Goal: Information Seeking & Learning: Learn about a topic

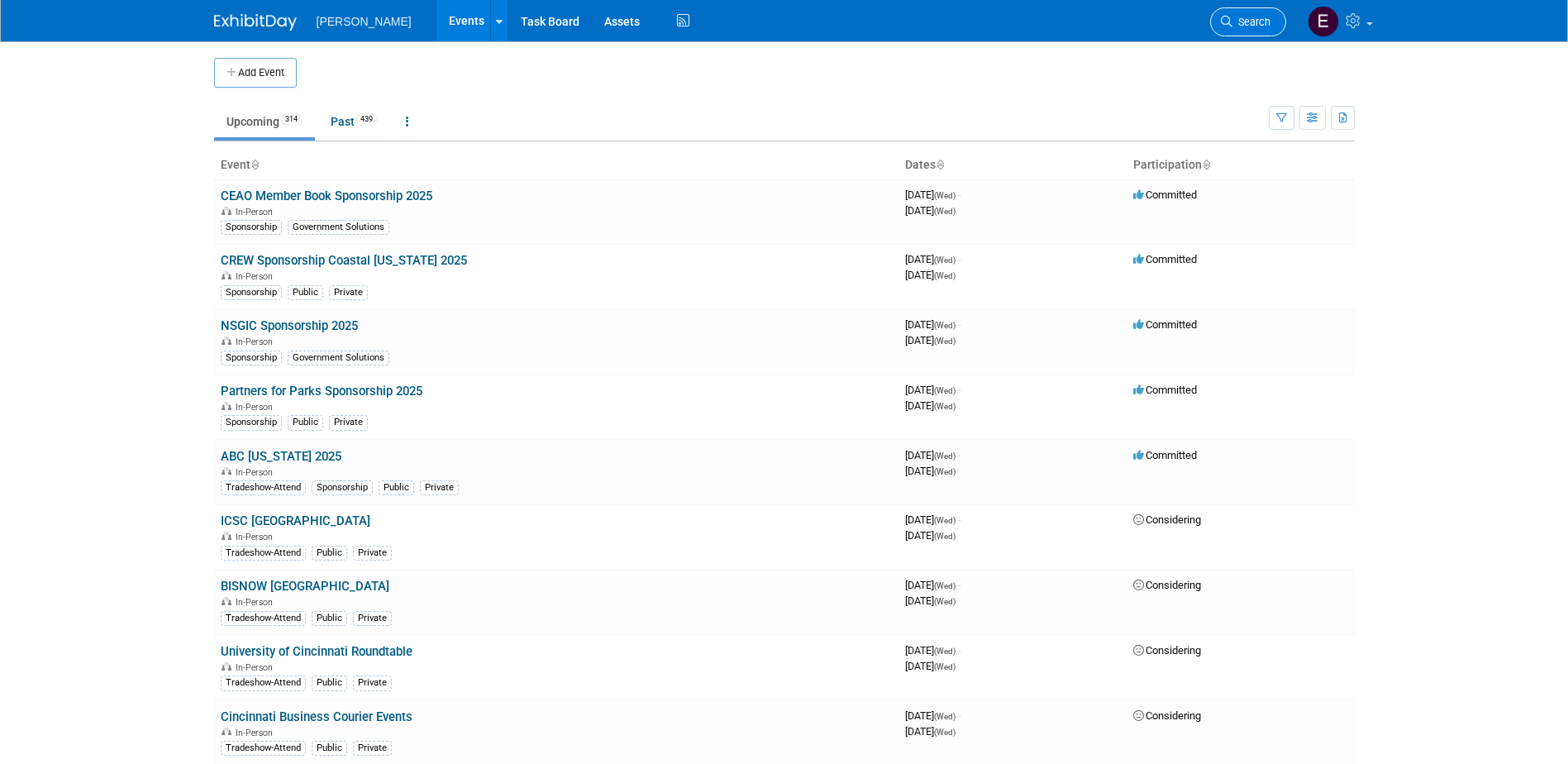
click at [1233, 22] on span "Search" at bounding box center [1252, 22] width 38 height 13
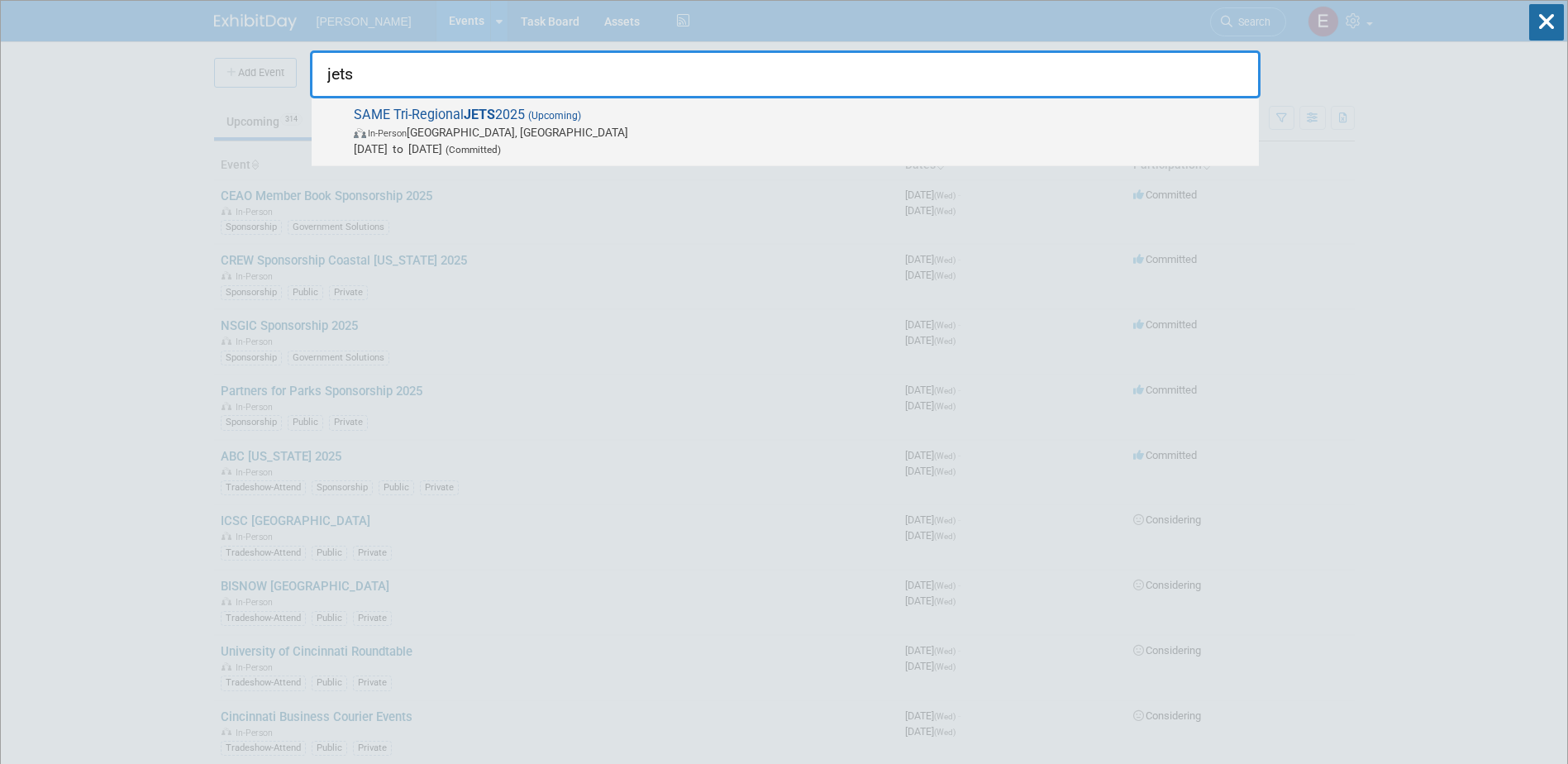
type input "jets"
click at [692, 124] on span "In-Person Jacksonville, FL" at bounding box center [803, 132] width 897 height 16
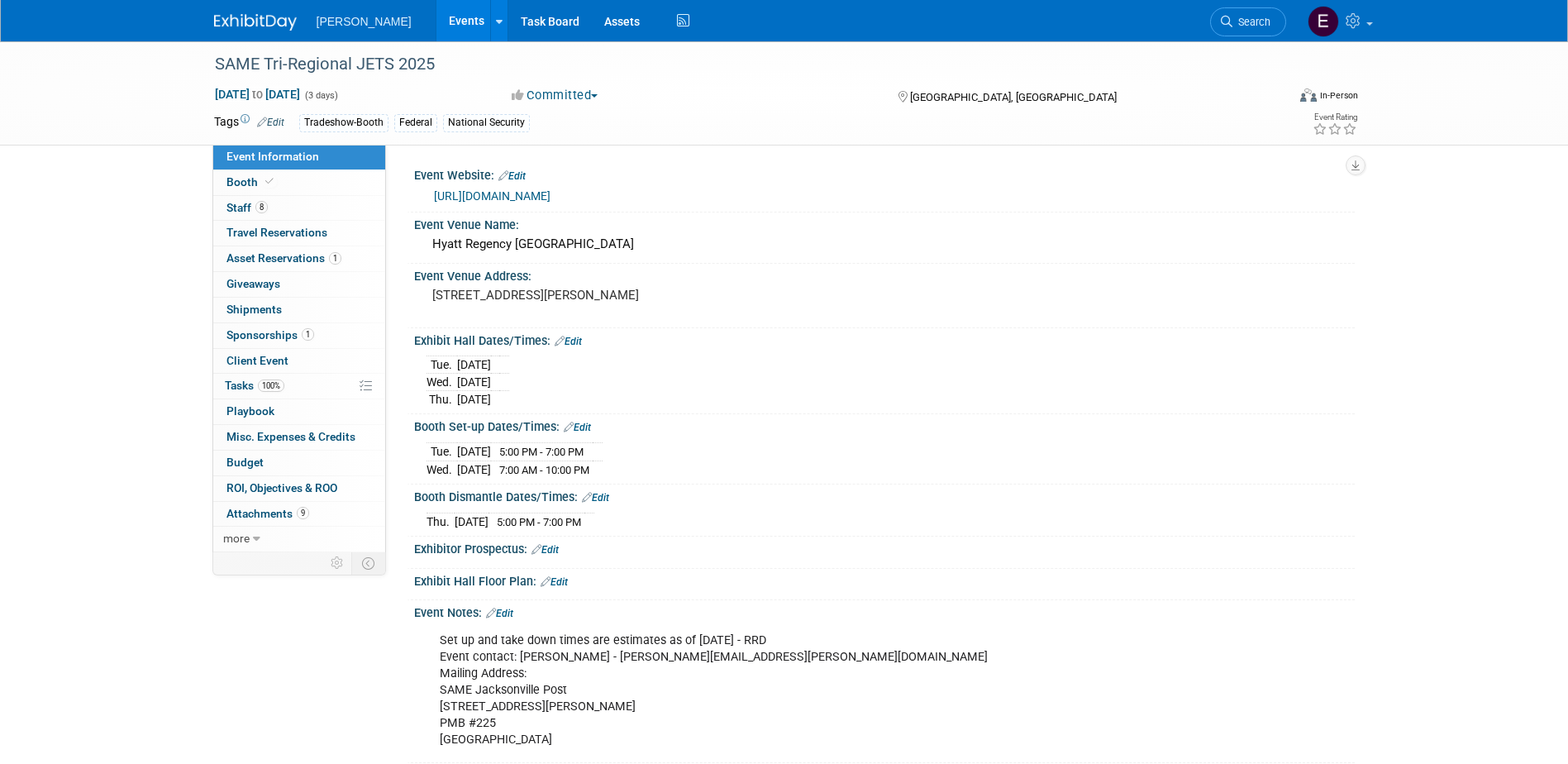
click at [272, 207] on link "8 Staff 8" at bounding box center [298, 209] width 172 height 25
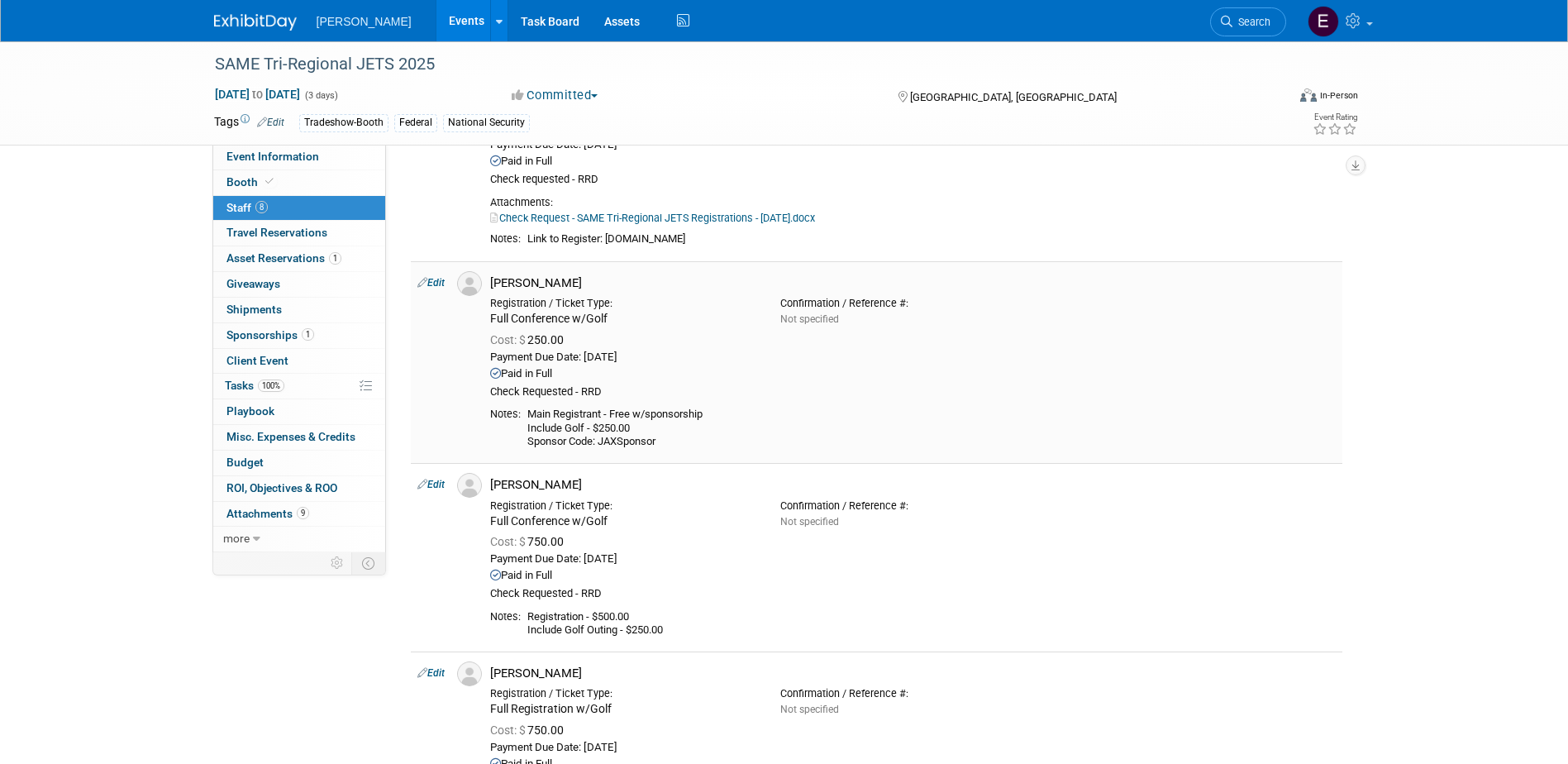
scroll to position [159, 0]
click at [436, 19] on link "Events" at bounding box center [466, 21] width 60 height 41
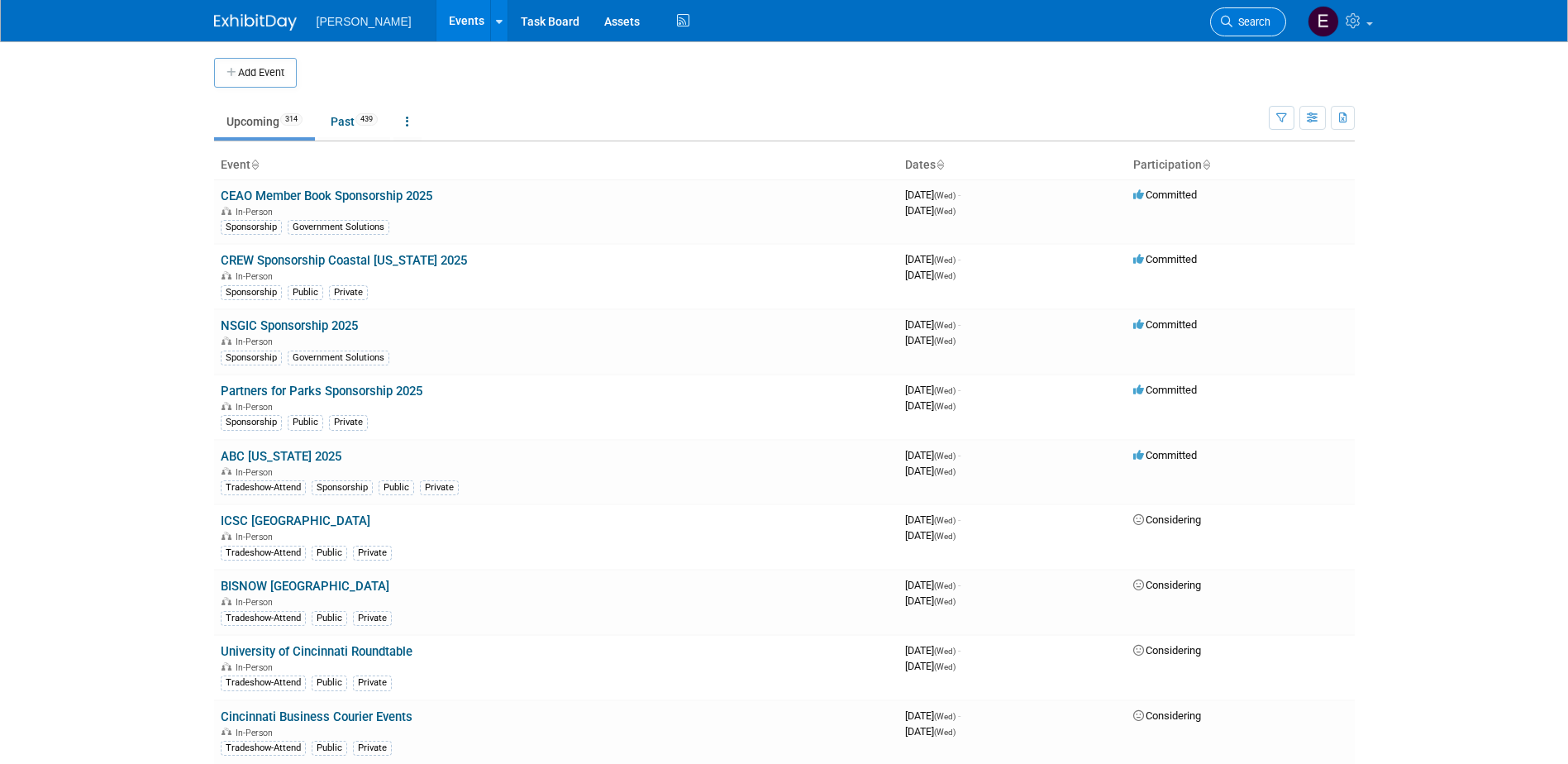
click at [1255, 18] on span "Search" at bounding box center [1252, 22] width 38 height 13
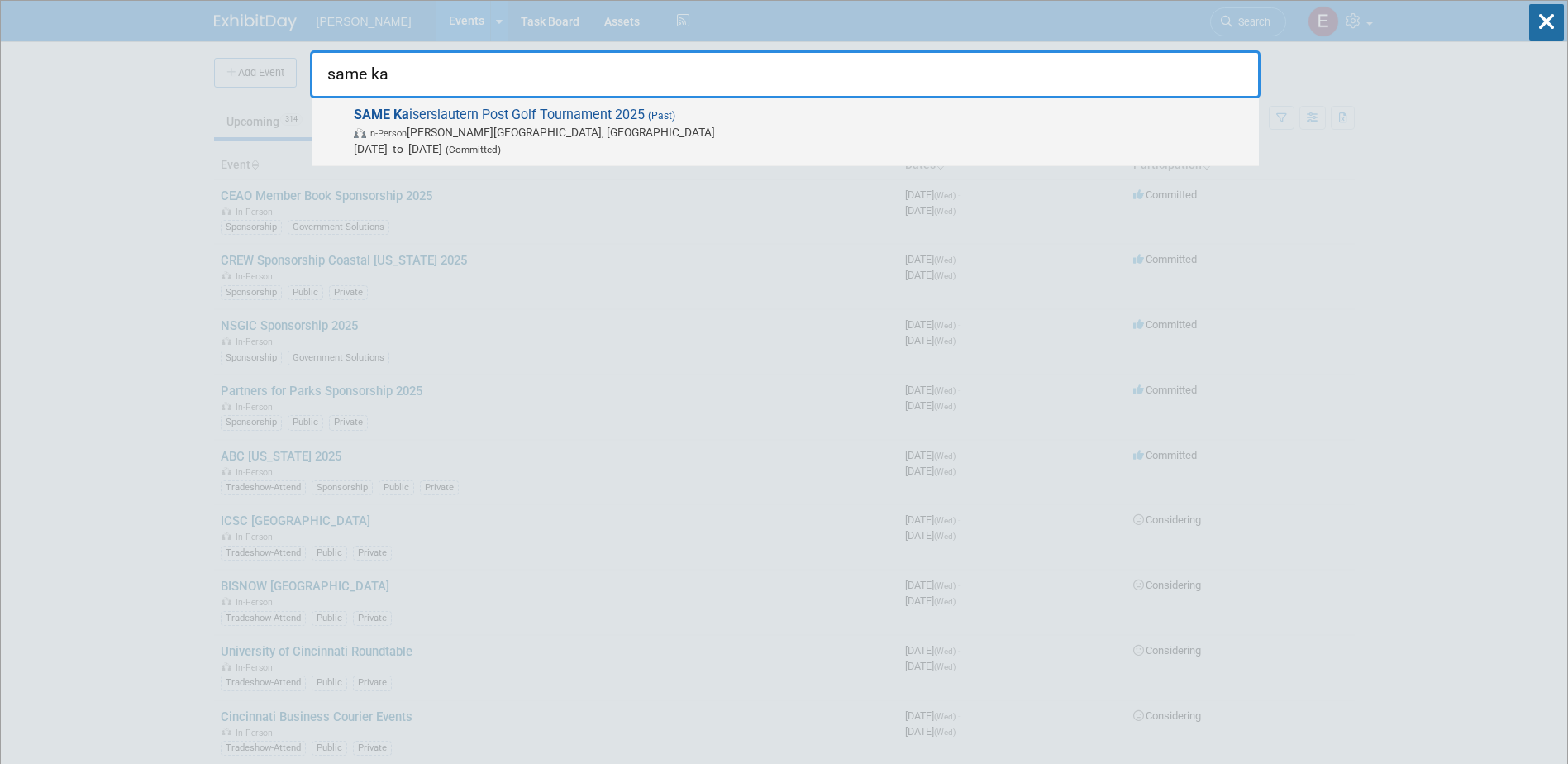
type input "same ka"
click at [592, 138] on span "In-Person Ramstein-Miesenbach, Germany" at bounding box center [803, 132] width 897 height 16
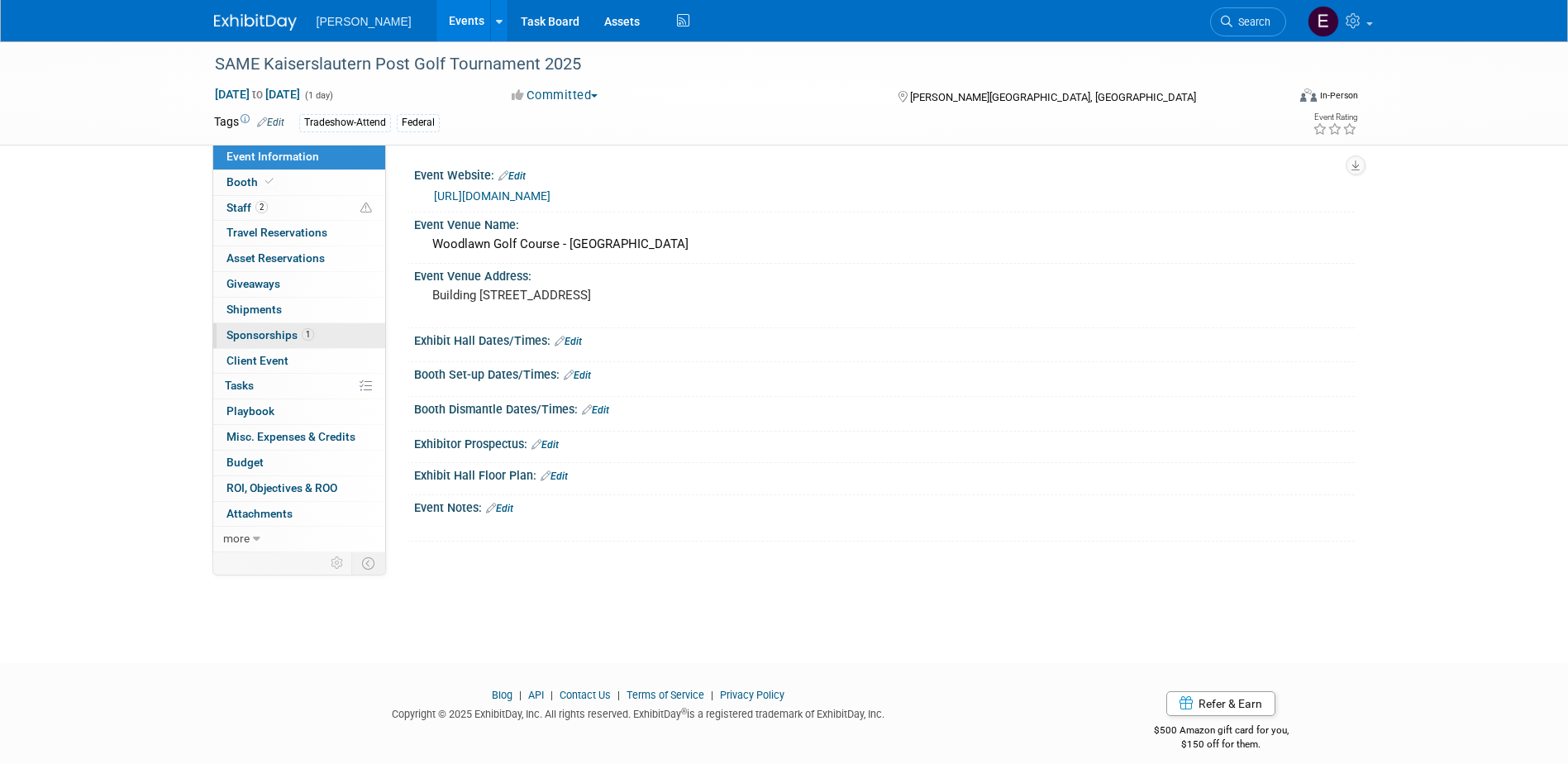
click at [302, 333] on span "1" at bounding box center [308, 334] width 13 height 13
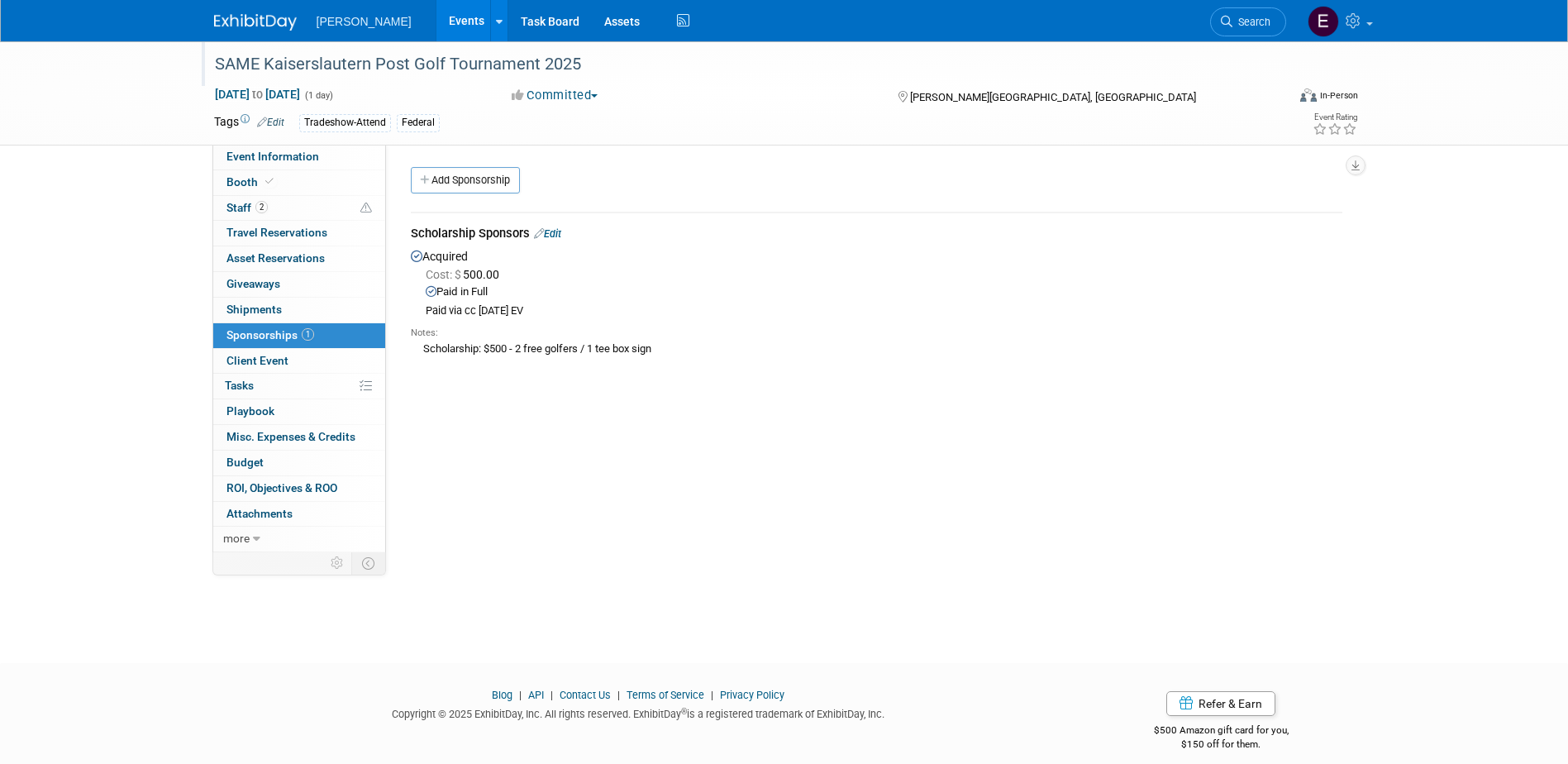
click at [592, 63] on div "SAME Kaiserslautern Post Golf Tournament 2025" at bounding box center [735, 64] width 1053 height 30
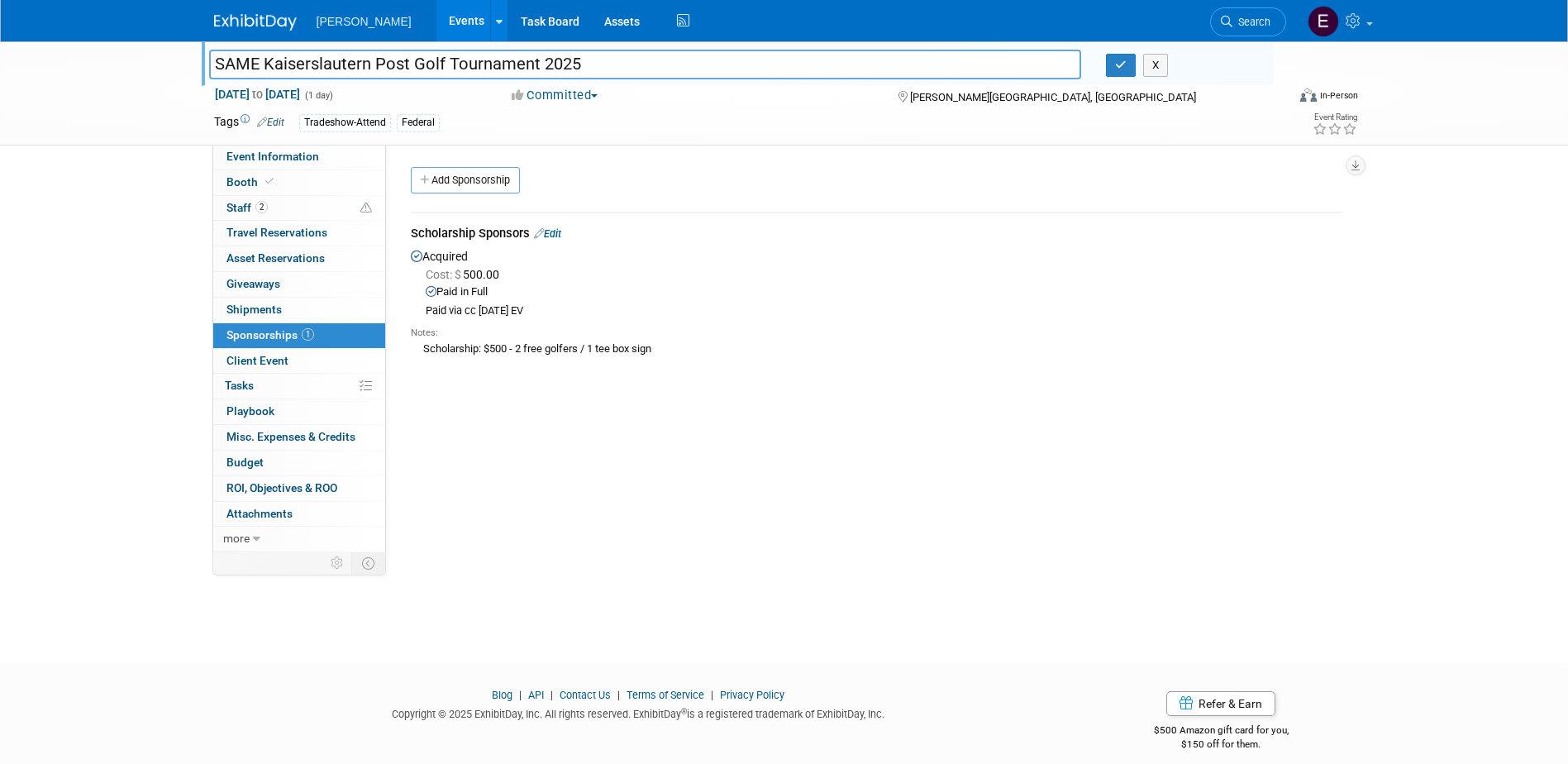
drag, startPoint x: 578, startPoint y: 61, endPoint x: 161, endPoint y: 66, distance: 417.0
click at [161, 66] on div "SAME Kaiserslautern Post Golf Tournament 2025 SAME Kaiserslautern Post Golf Tou…" at bounding box center [784, 93] width 1568 height 104
click at [255, 204] on span "2" at bounding box center [262, 207] width 13 height 13
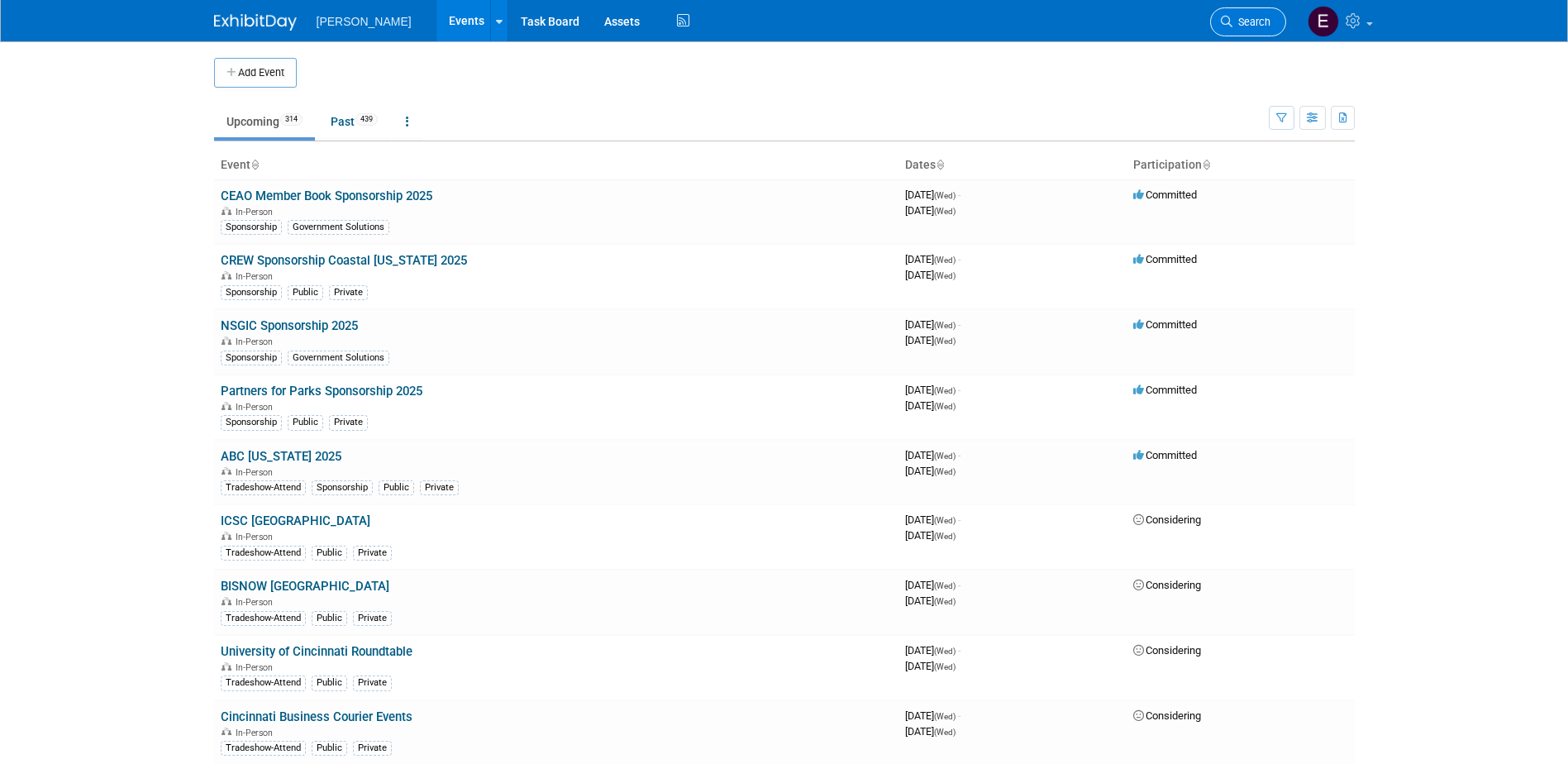
click at [1254, 26] on span "Search" at bounding box center [1252, 22] width 38 height 13
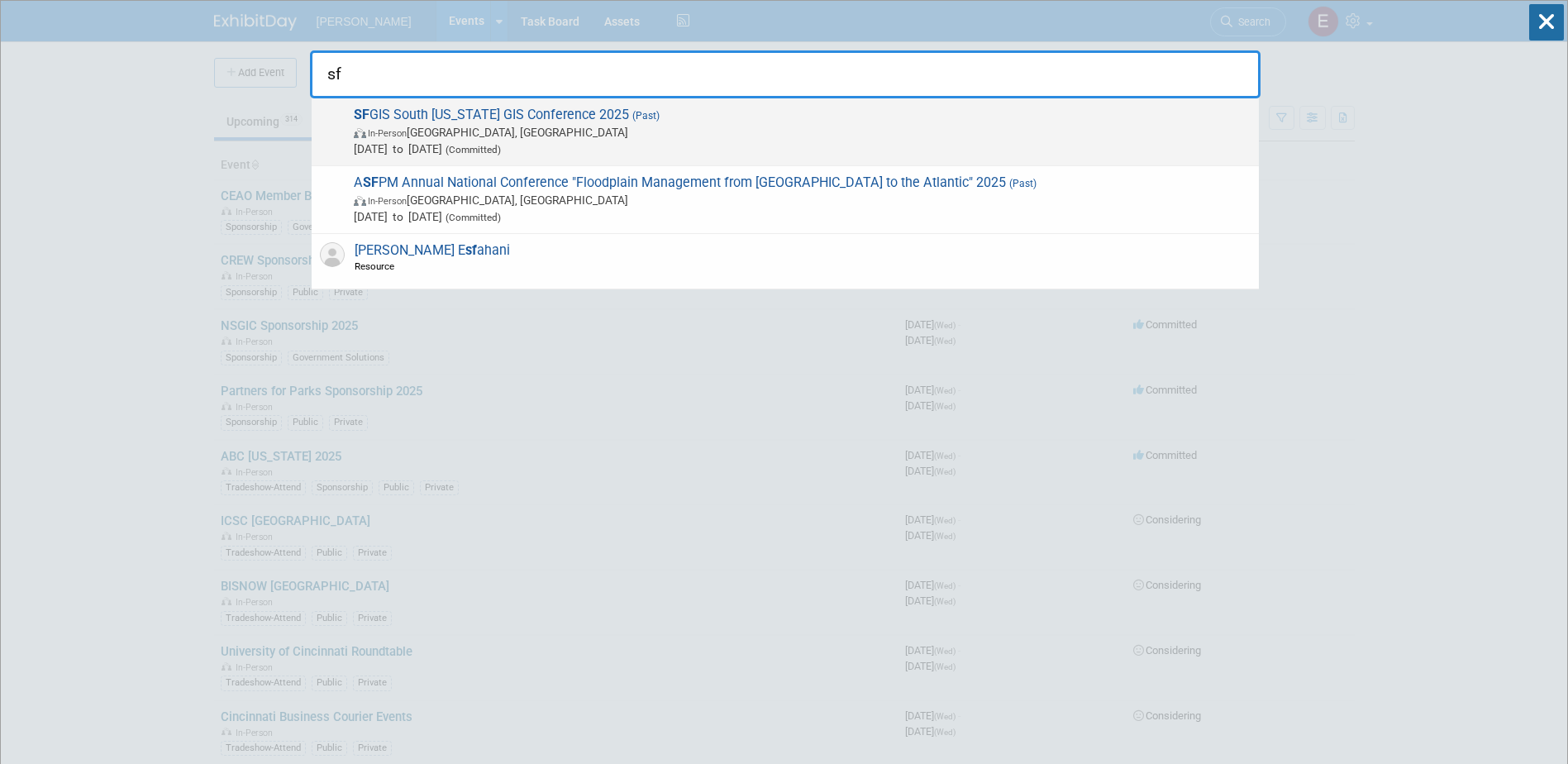
type input "sf"
click at [441, 130] on span "In-Person West Palm Beach, FL" at bounding box center [803, 132] width 897 height 16
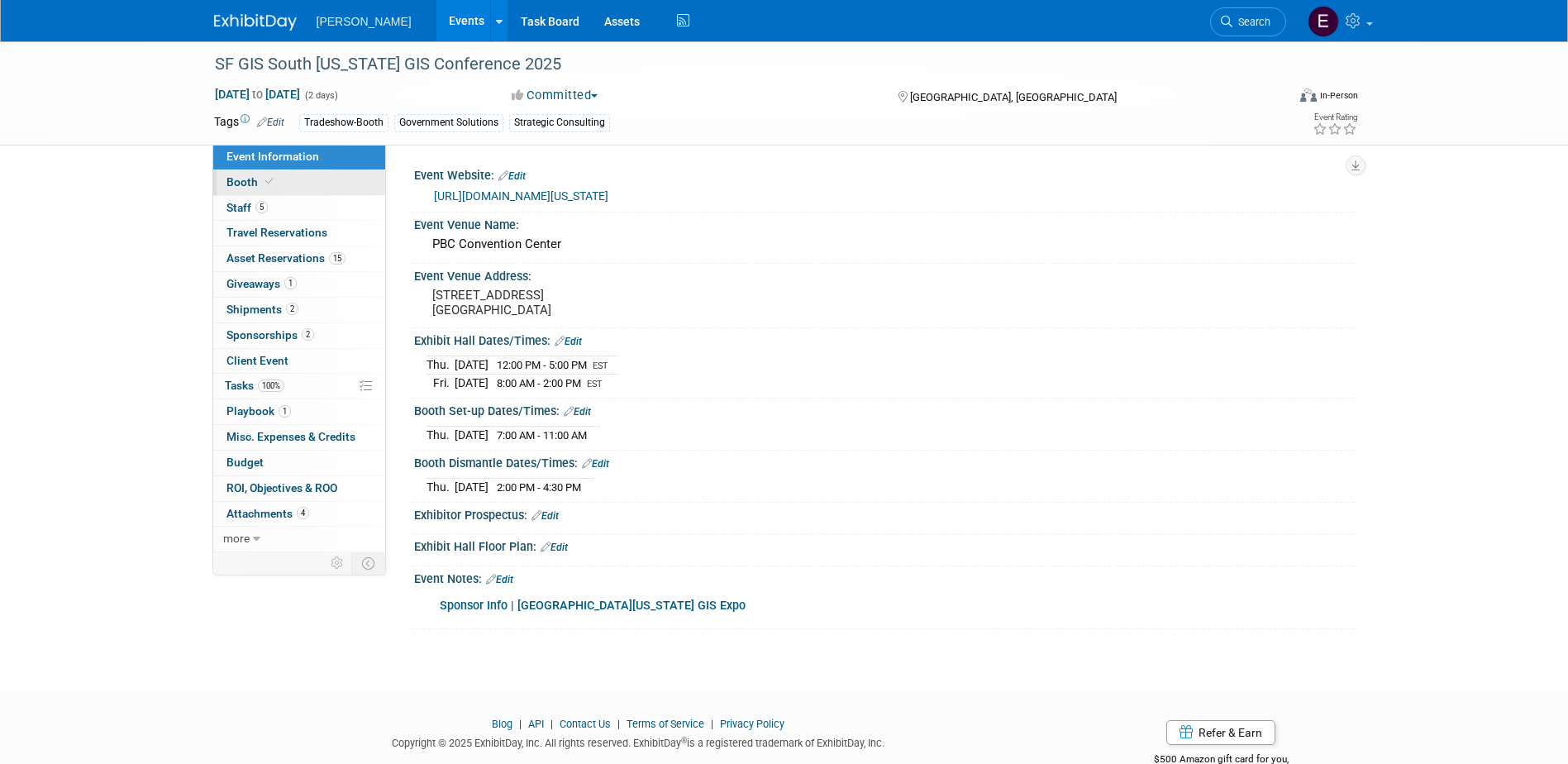
click at [245, 189] on link "Booth" at bounding box center [298, 182] width 172 height 25
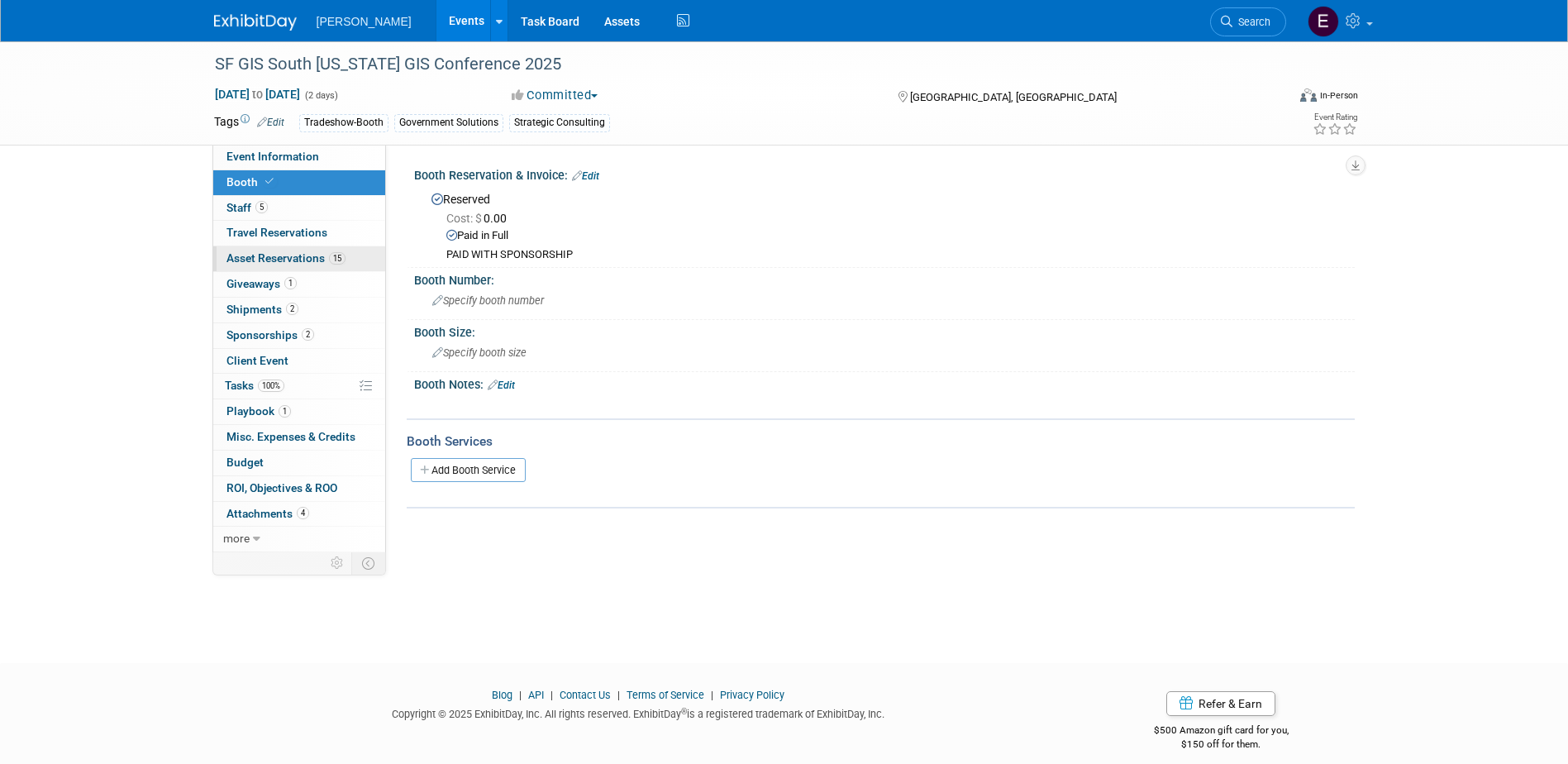
click at [307, 262] on span "Asset Reservations 15" at bounding box center [286, 258] width 119 height 13
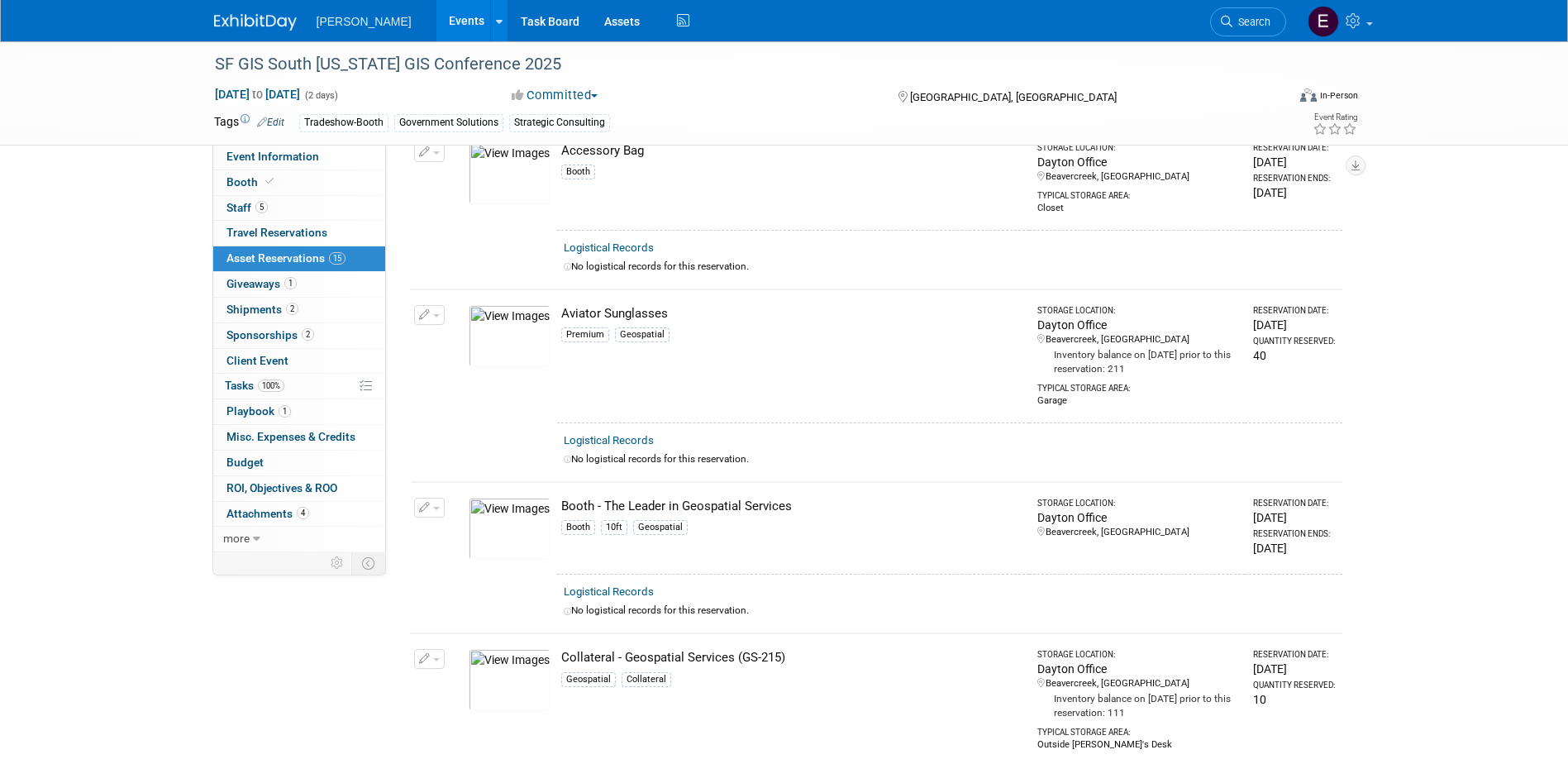
scroll to position [248, 0]
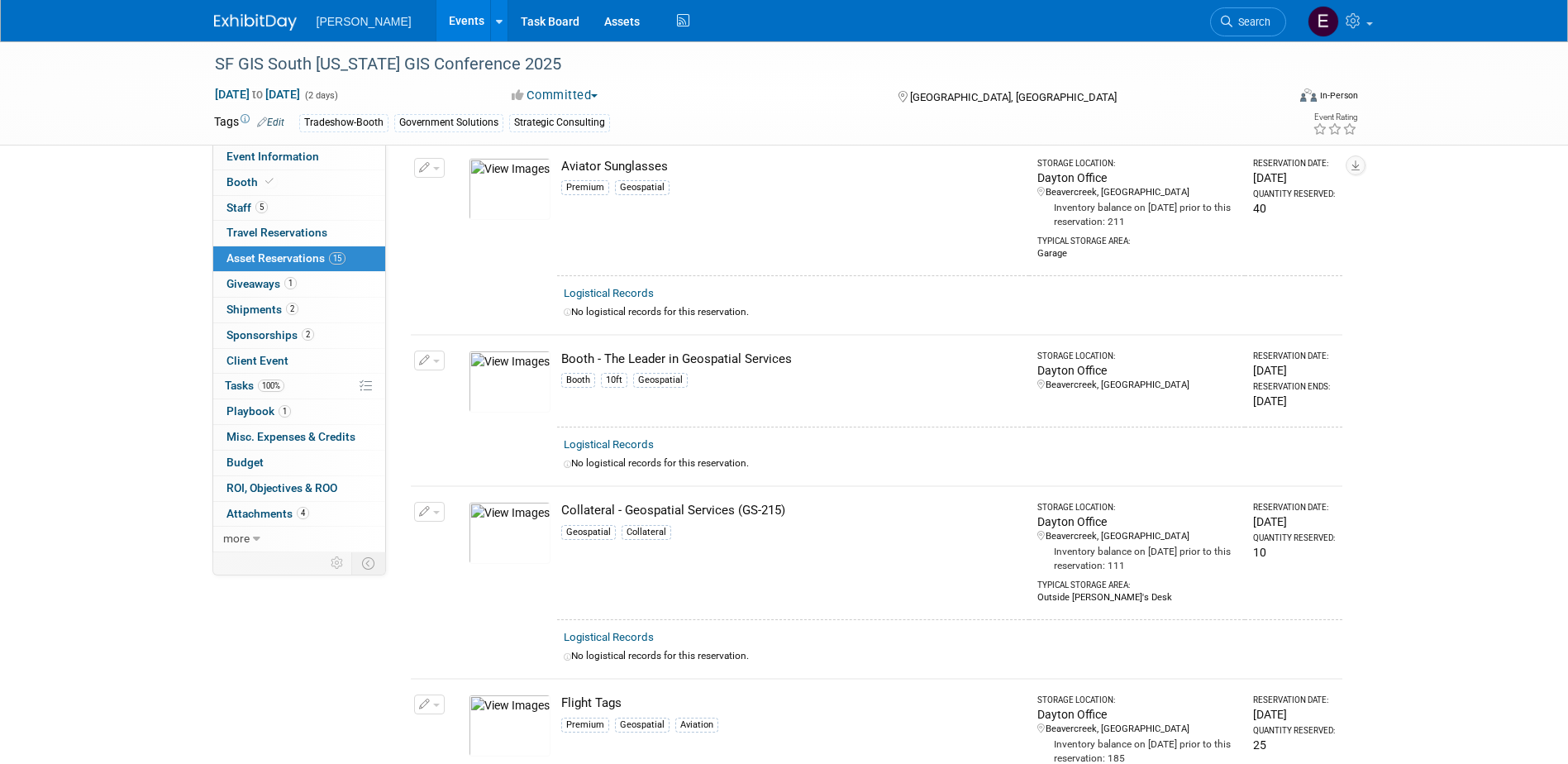
click at [488, 381] on img at bounding box center [509, 381] width 82 height 62
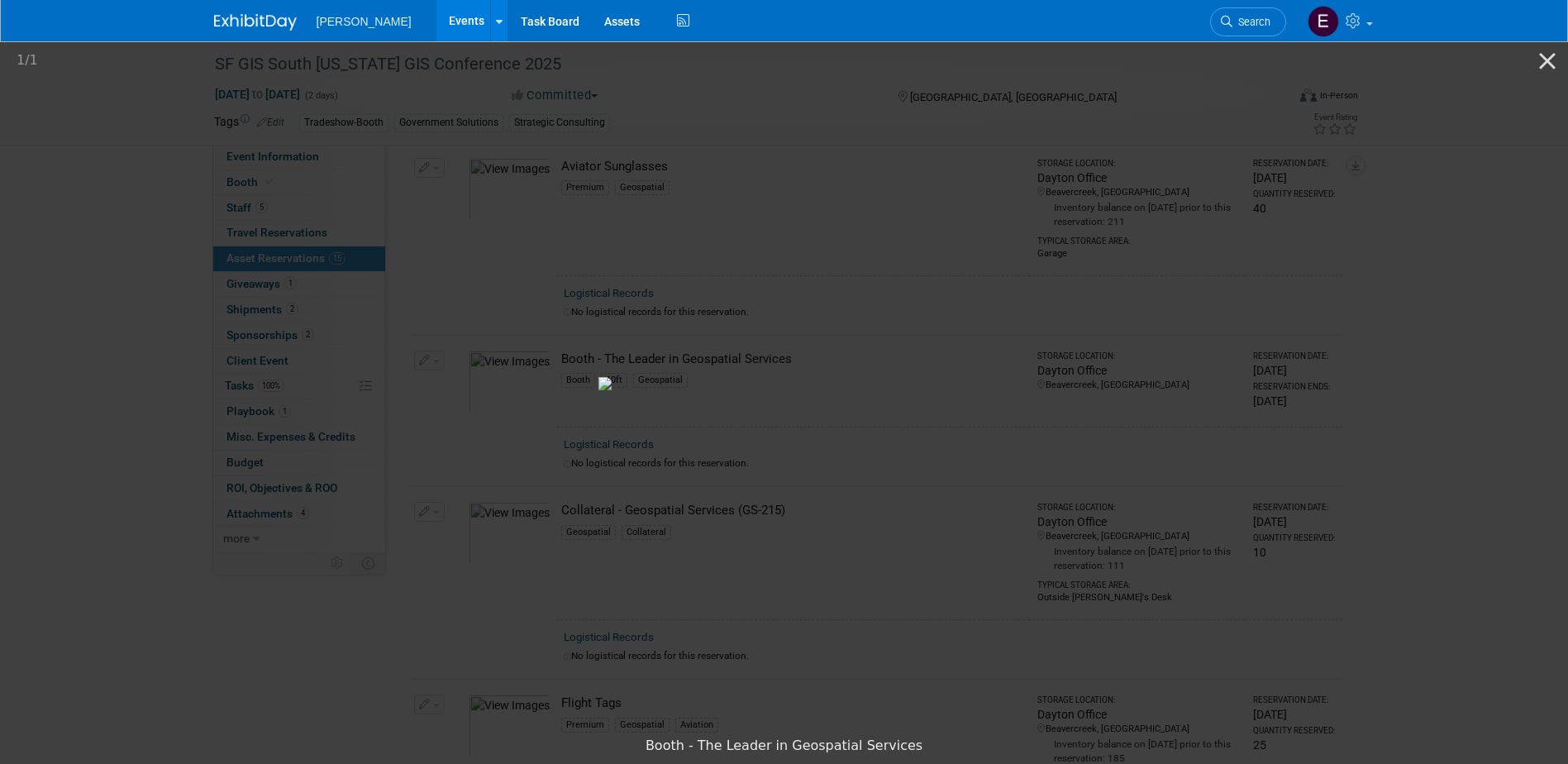
click at [1463, 340] on picture at bounding box center [784, 383] width 1568 height 689
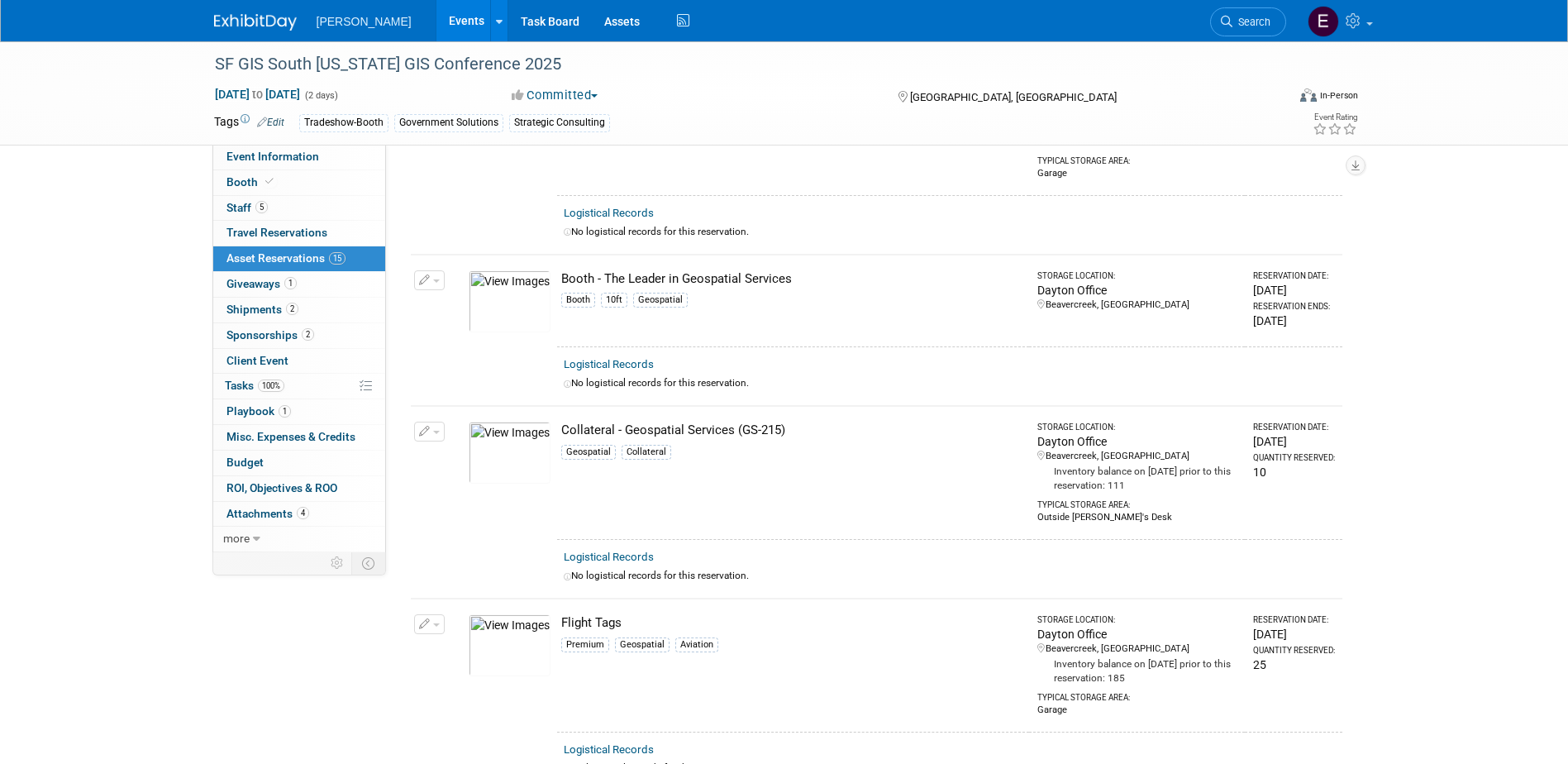
scroll to position [413, 0]
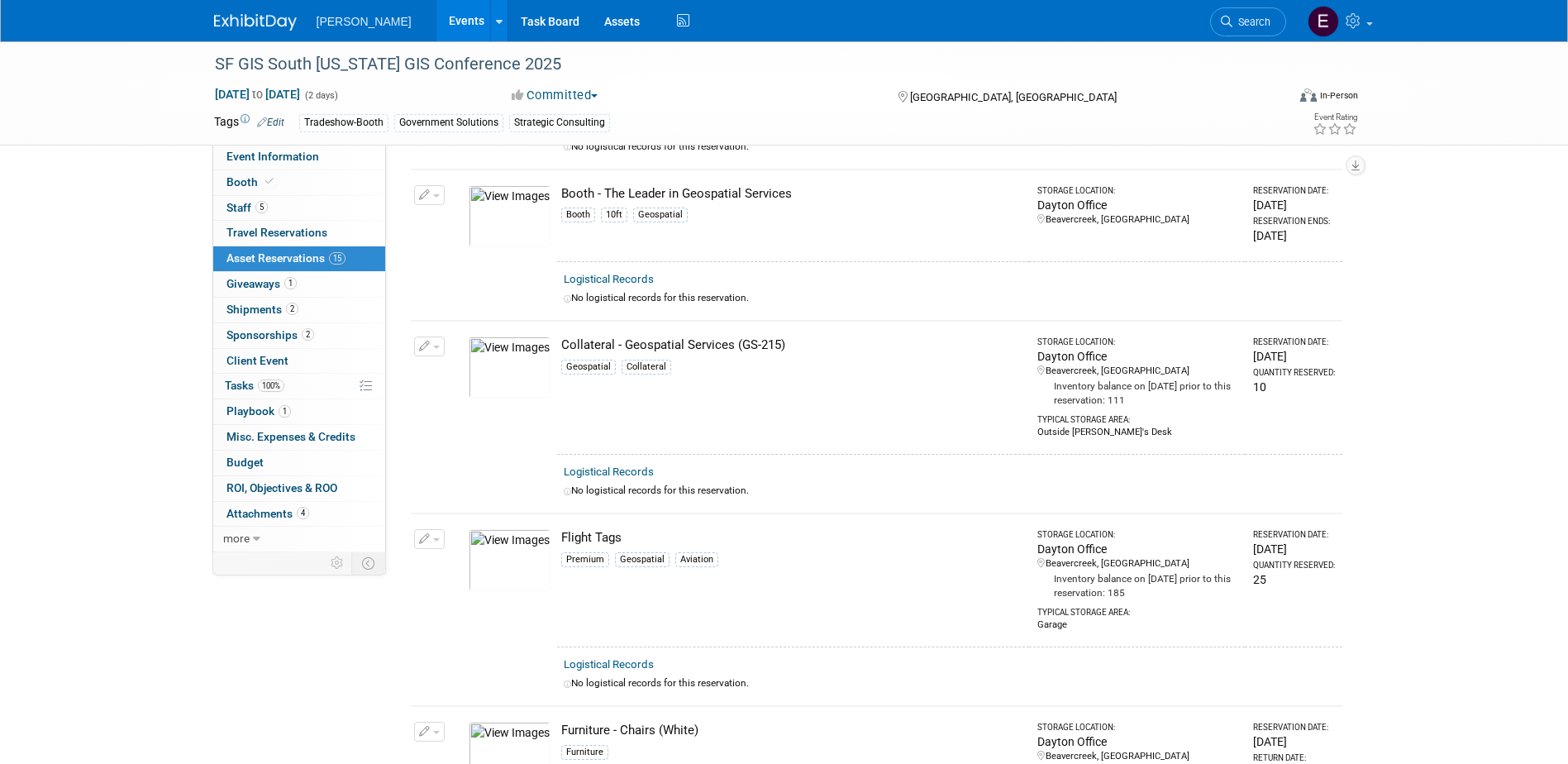
click at [521, 219] on img at bounding box center [509, 216] width 82 height 62
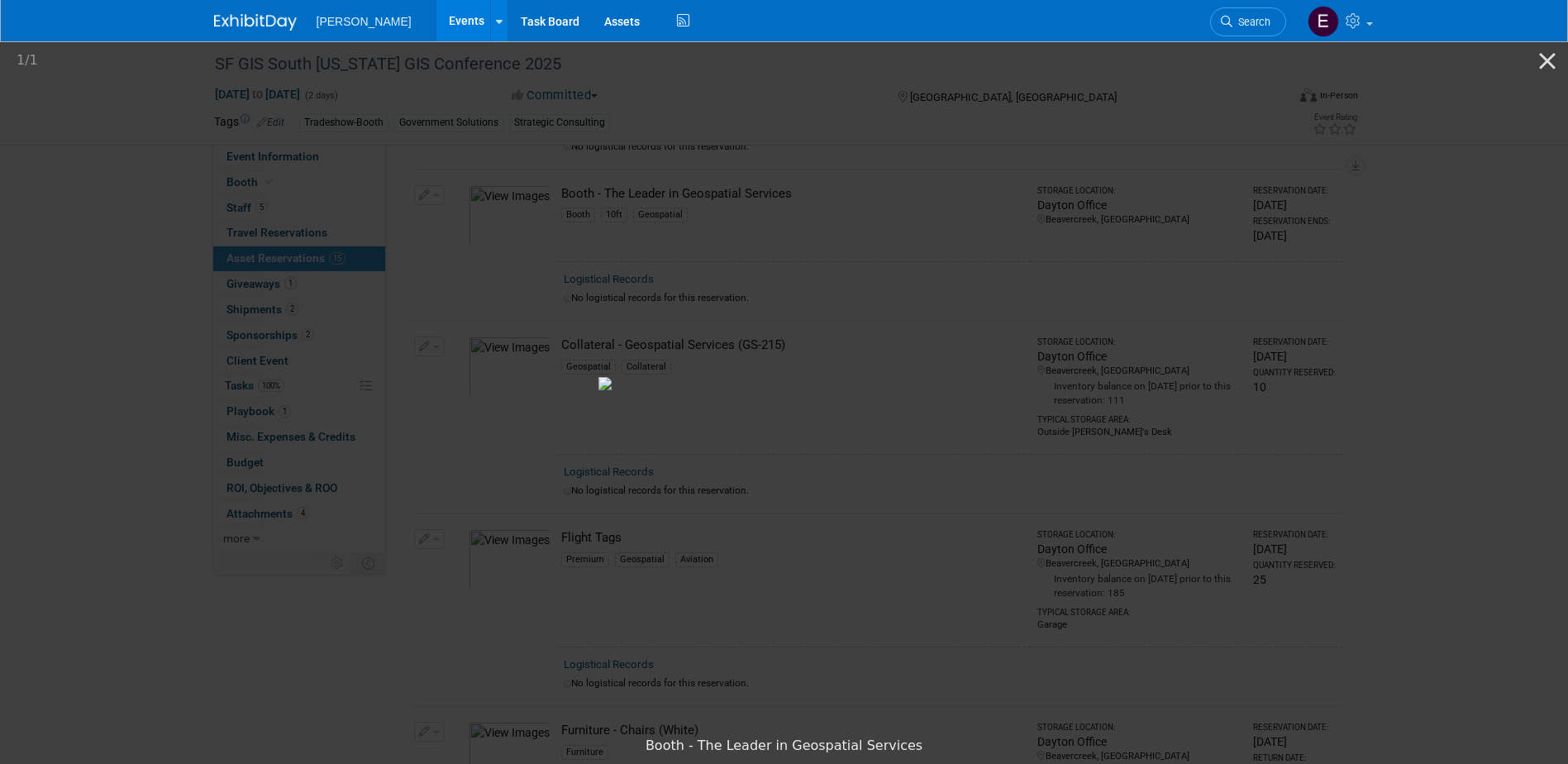
click at [85, 223] on picture at bounding box center [784, 383] width 1568 height 689
click at [1012, 125] on picture at bounding box center [784, 383] width 1568 height 689
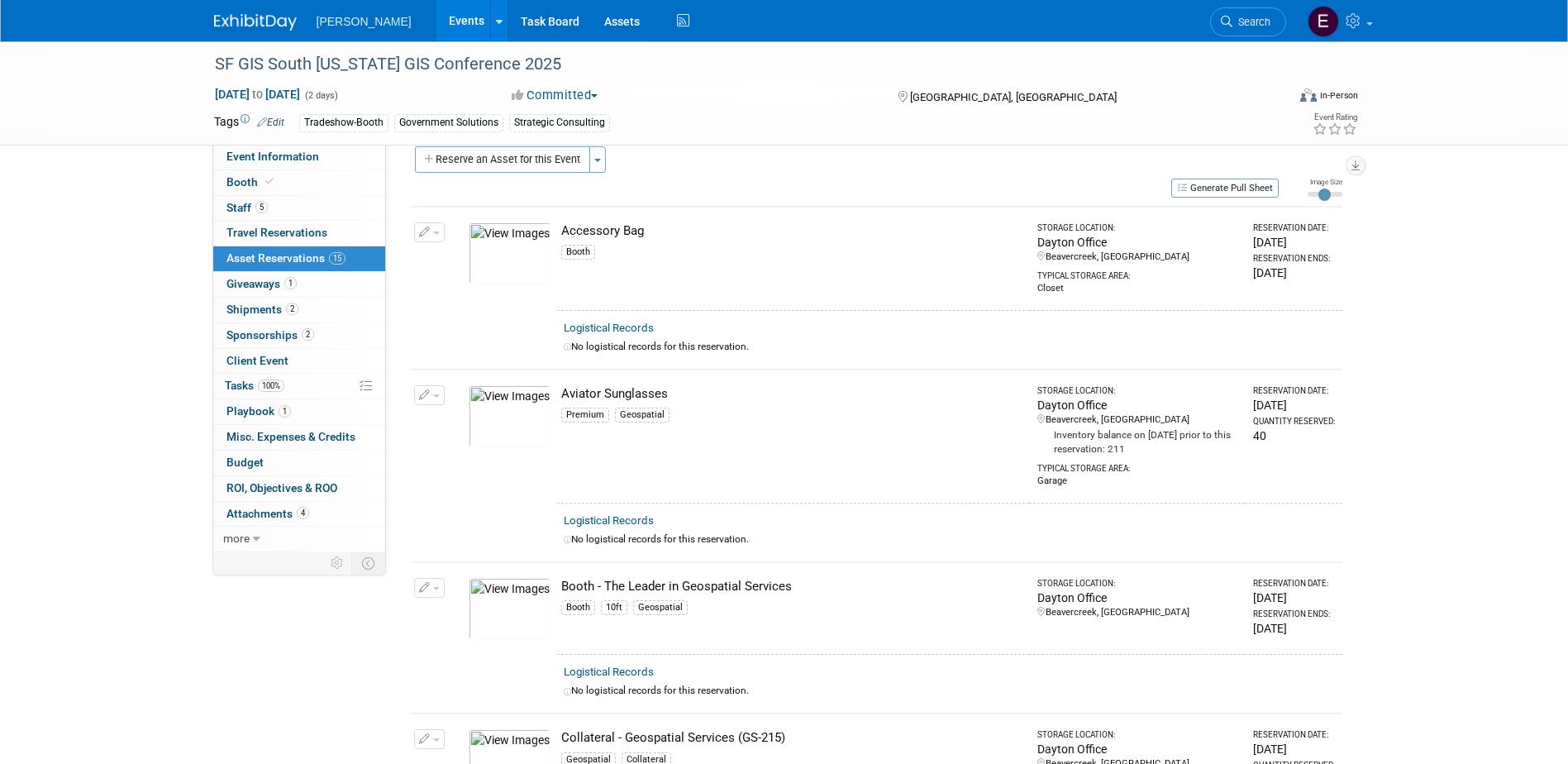
scroll to position [0, 0]
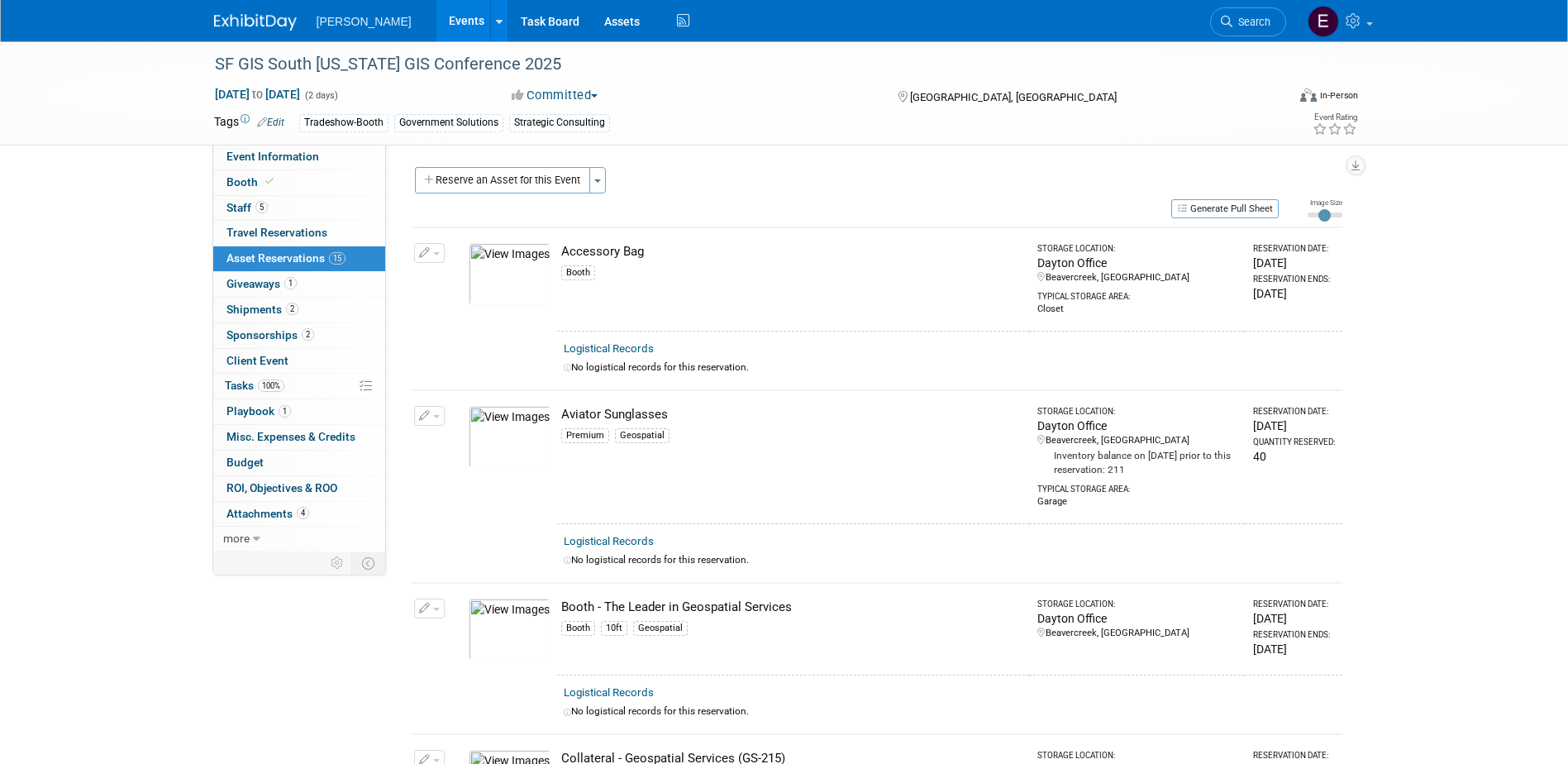
click at [436, 15] on link "Events" at bounding box center [466, 21] width 60 height 41
